Goal: Information Seeking & Learning: Learn about a topic

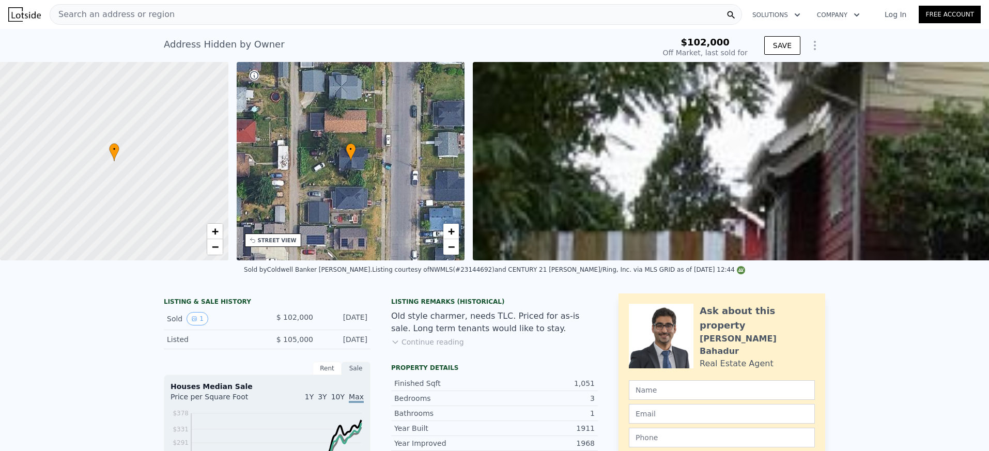
click at [175, 12] on div "Search an address or region" at bounding box center [396, 14] width 693 height 21
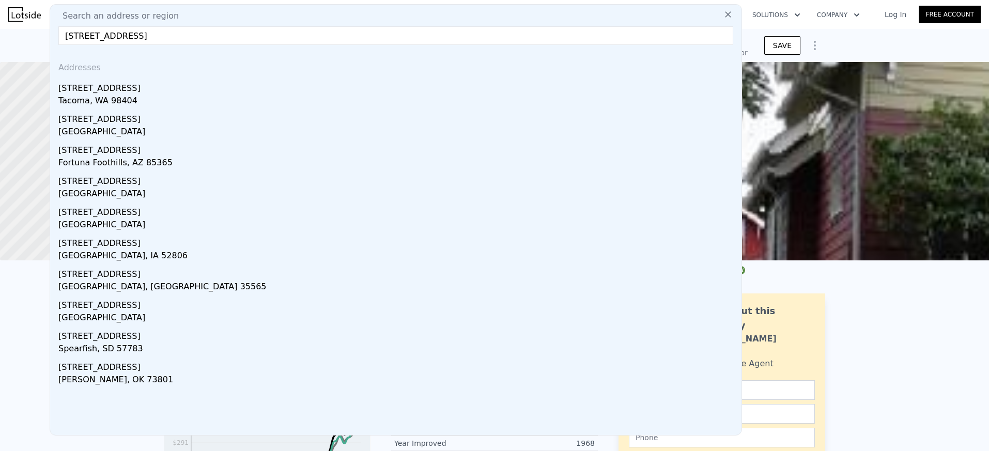
type input "[STREET_ADDRESS]"
click at [120, 90] on div "[STREET_ADDRESS]" at bounding box center [397, 86] width 679 height 17
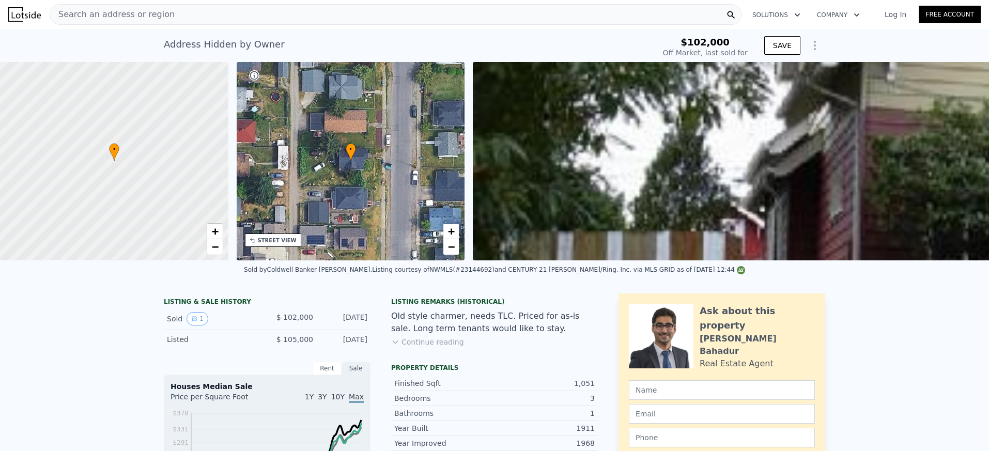
click at [123, 14] on span "Search an address or region" at bounding box center [112, 14] width 125 height 12
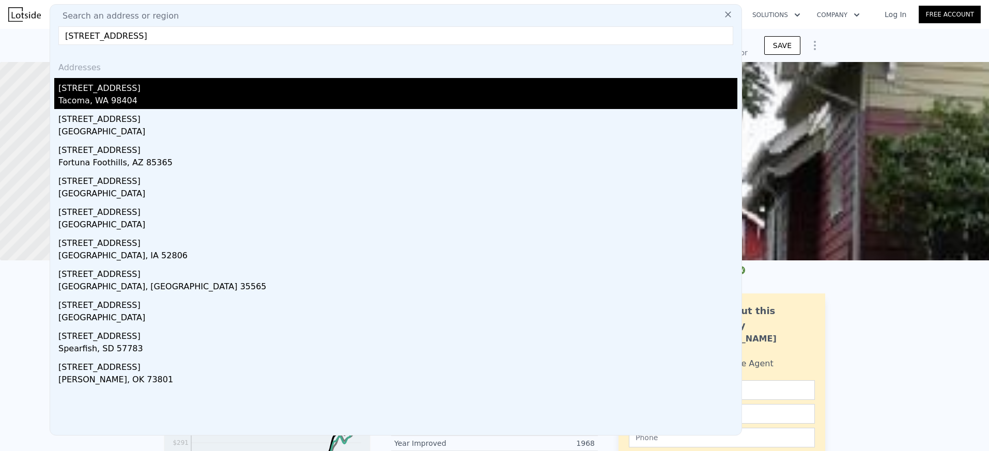
type input "[STREET_ADDRESS]"
click at [110, 90] on div "[STREET_ADDRESS]" at bounding box center [397, 86] width 679 height 17
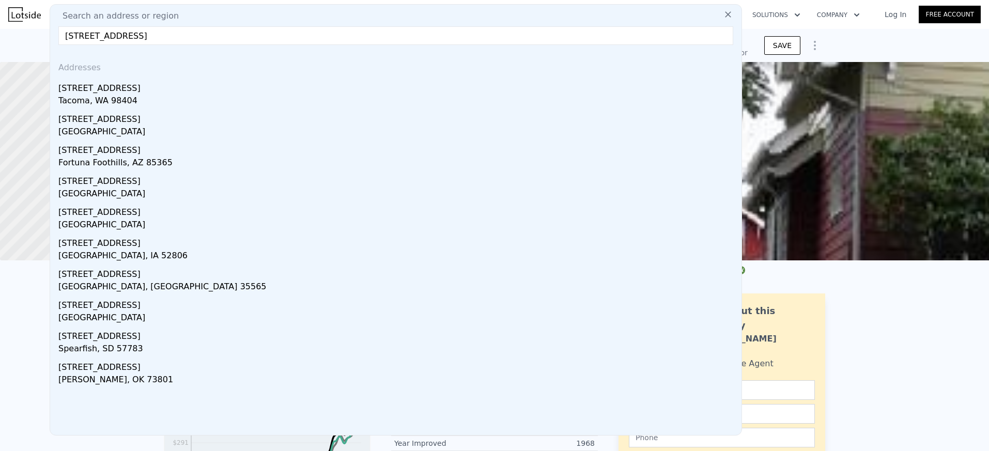
type input "1"
type input "2"
type input "1"
type input "570"
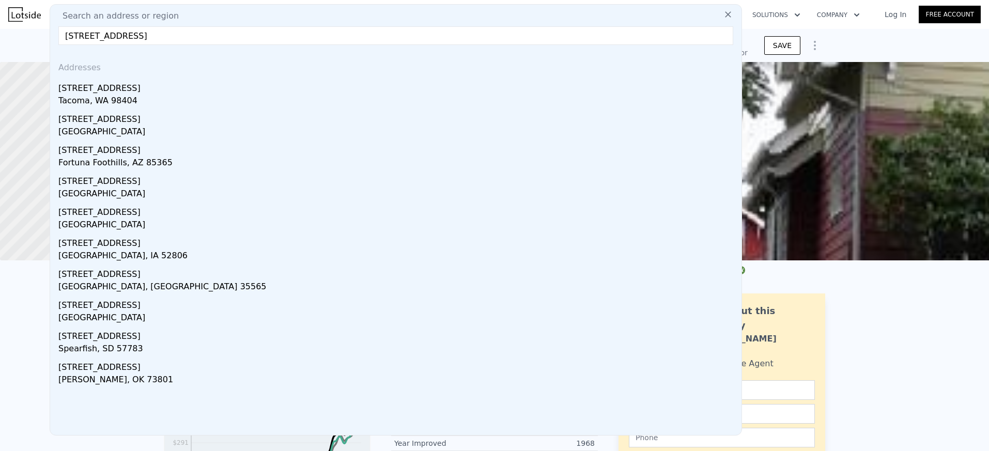
type input "840"
type input "5000"
checkbox input "true"
type input "$ 314,000"
type input "5"
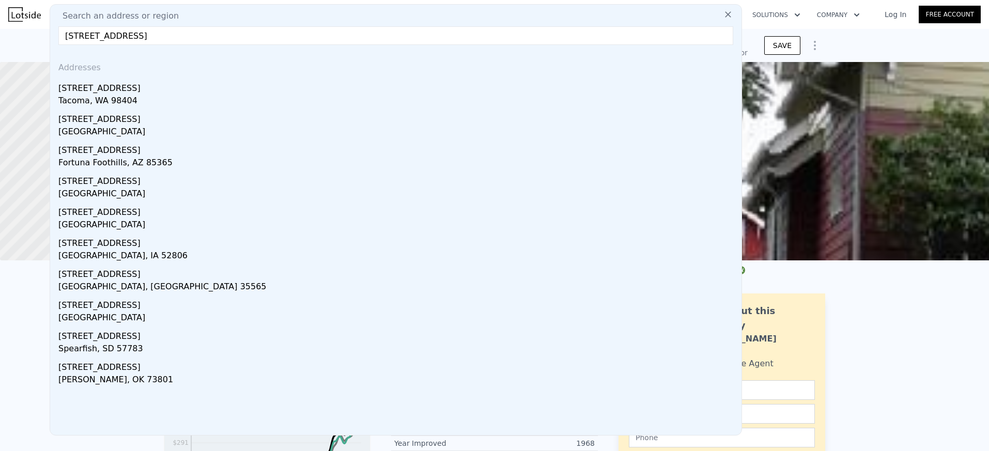
type input "$ 24,210"
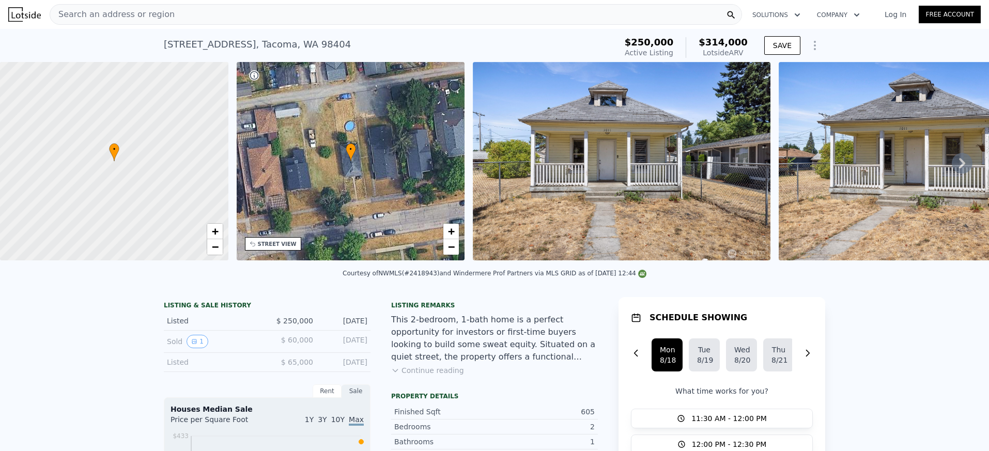
scroll to position [0, 4]
click at [268, 7] on div "Search an address or region" at bounding box center [396, 14] width 693 height 21
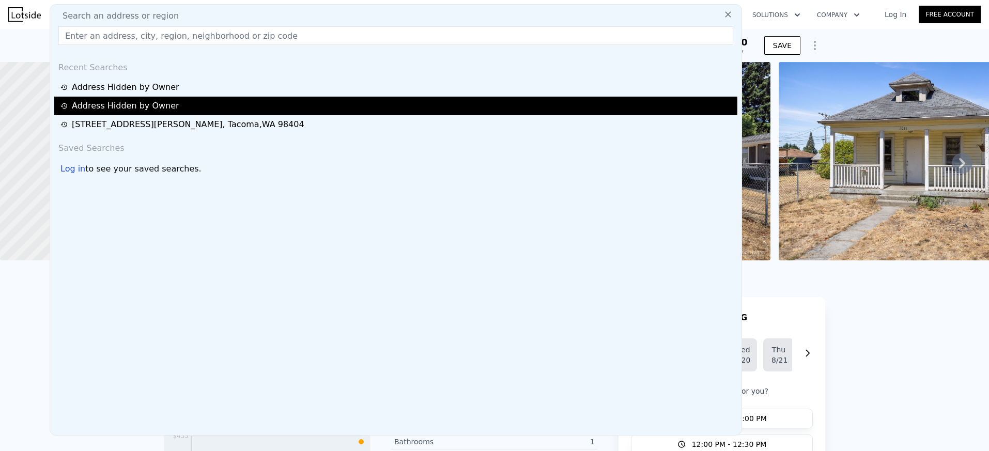
click at [154, 106] on div "Address Hidden by Owner" at bounding box center [397, 106] width 674 height 12
type input "2"
type input "4"
type input "0.75"
type input "2.75"
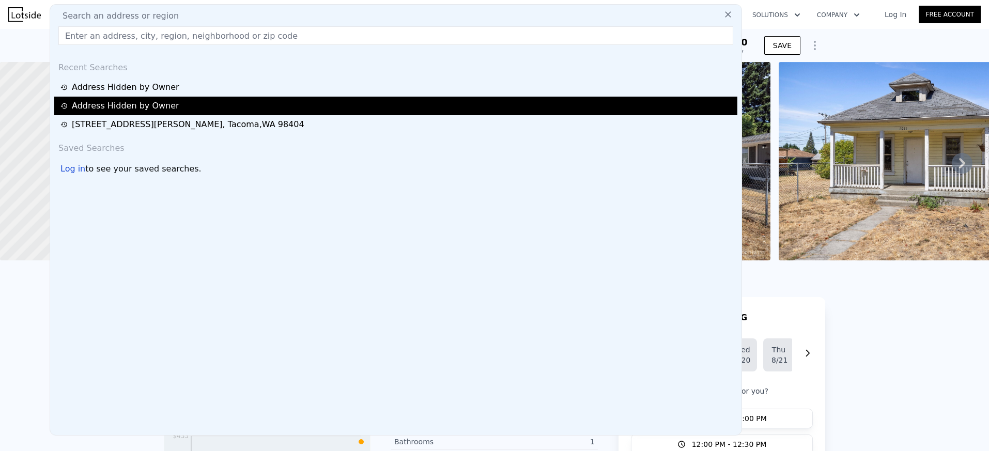
type input "828"
type input "1422"
type input "7100"
checkbox input "false"
type input "$ 426,000"
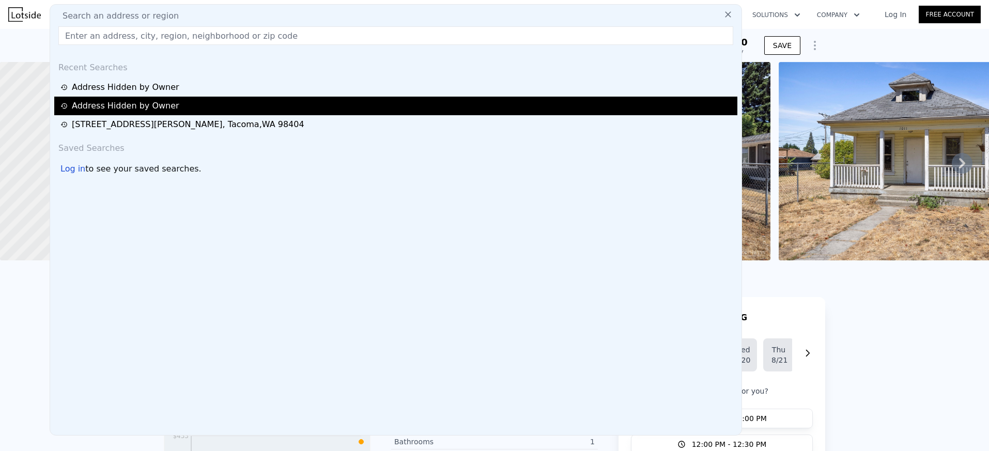
type input "6"
type input "$ 283,375"
